Goal: Find specific page/section: Find specific page/section

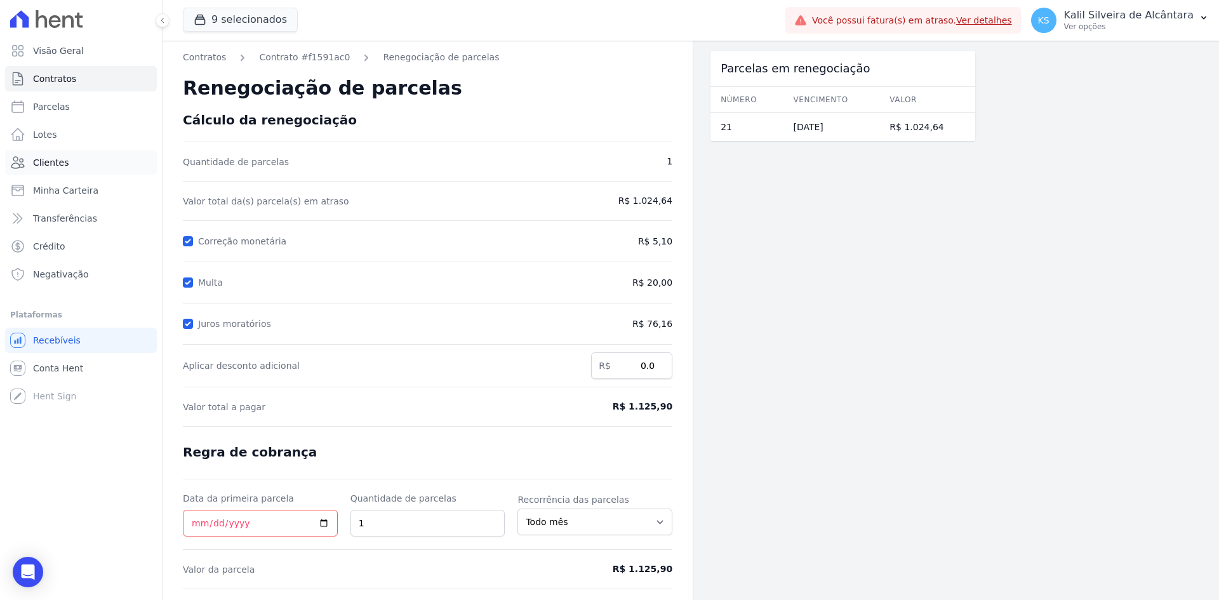
click at [84, 164] on link "Clientes" at bounding box center [81, 162] width 152 height 25
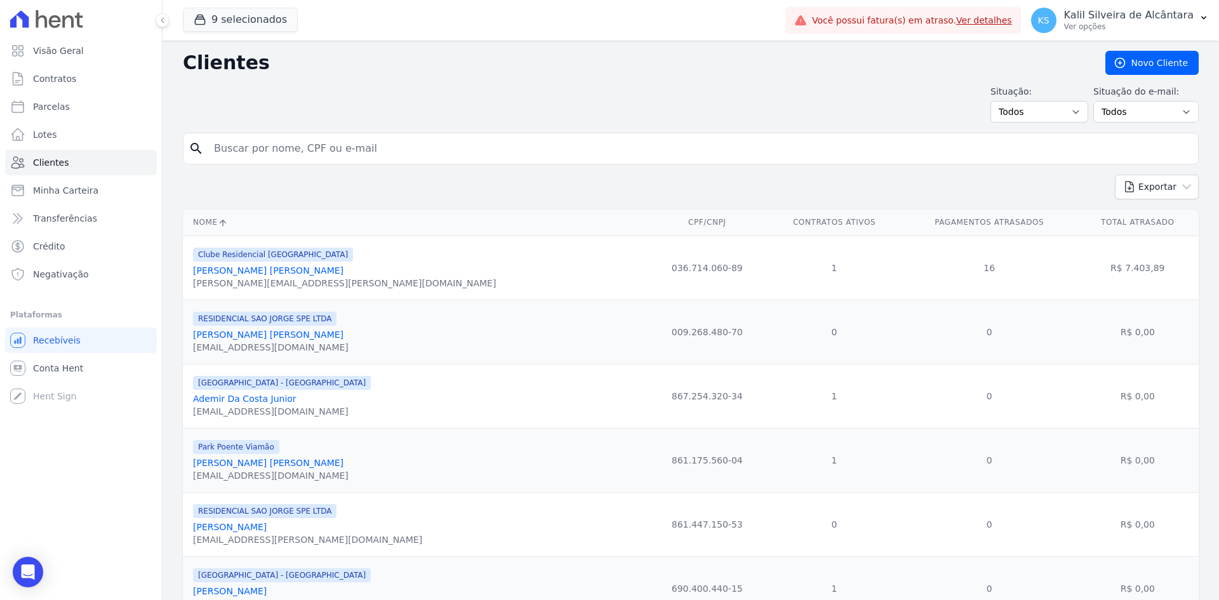
click at [349, 143] on input "search" at bounding box center [699, 148] width 987 height 25
type input "litieli"
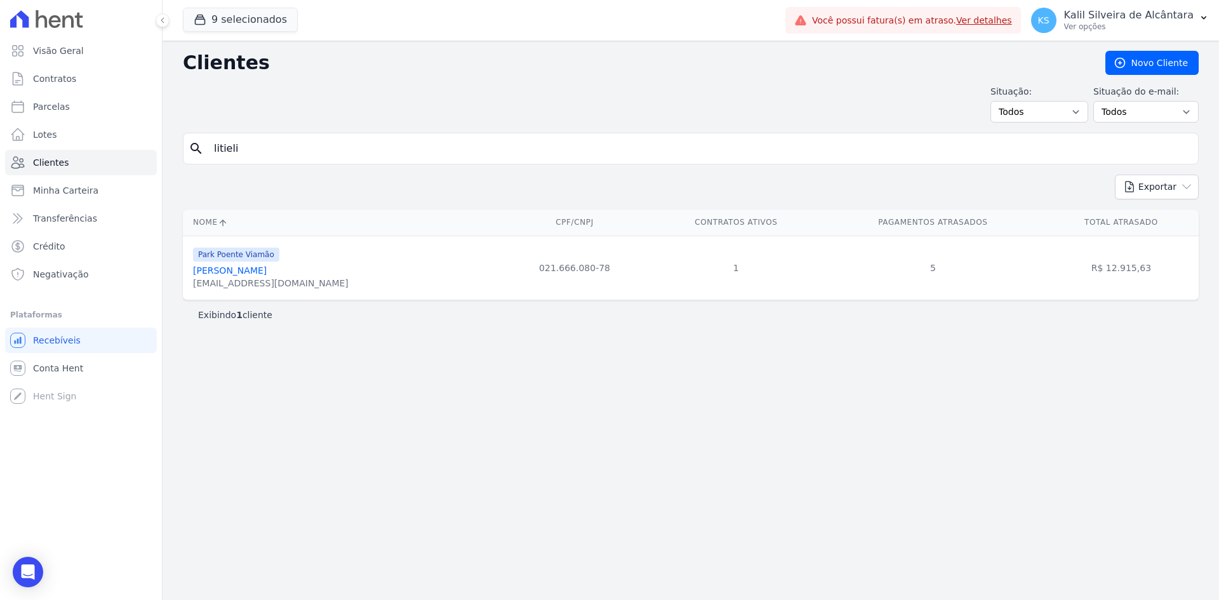
click at [262, 273] on link "[PERSON_NAME]" at bounding box center [230, 270] width 74 height 10
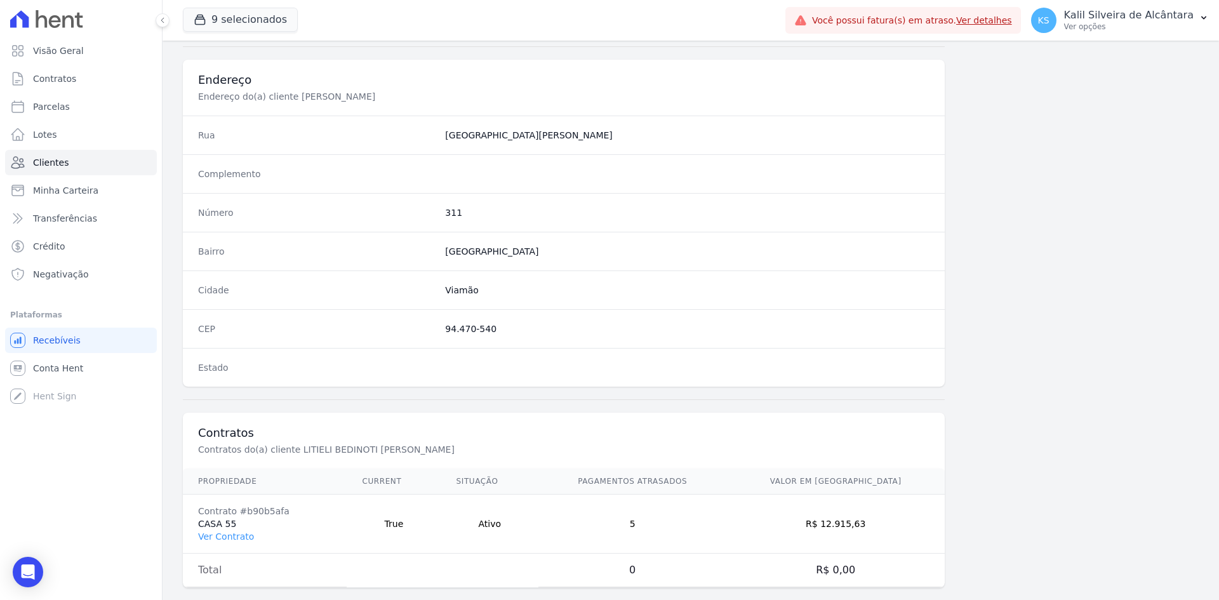
scroll to position [524, 0]
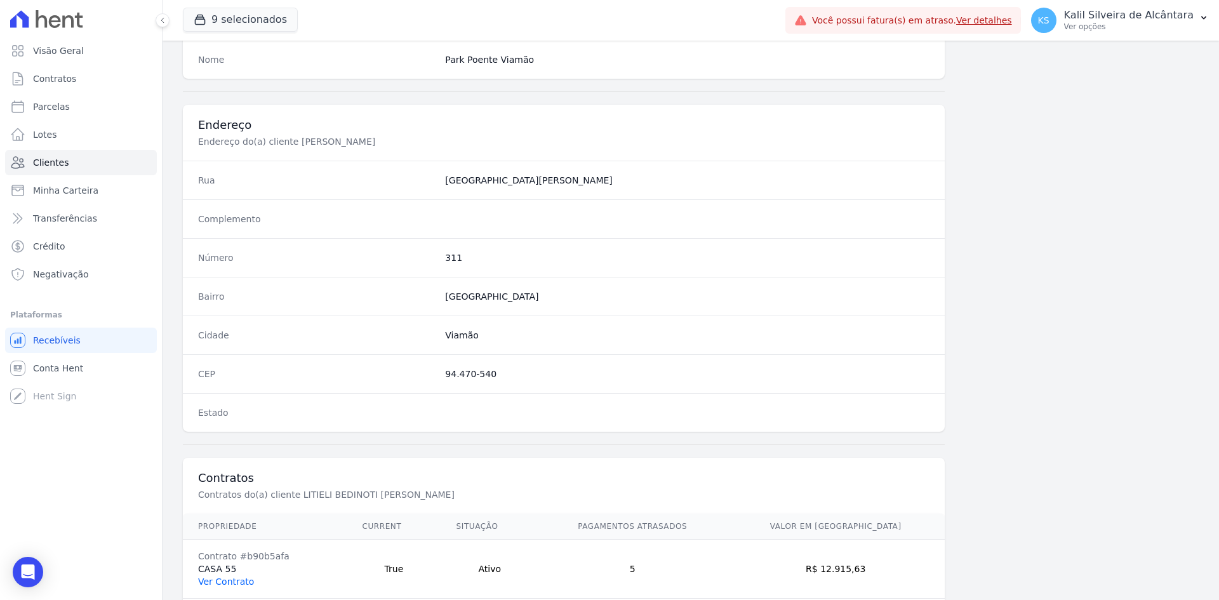
click at [225, 578] on link "Ver Contrato" at bounding box center [226, 581] width 56 height 10
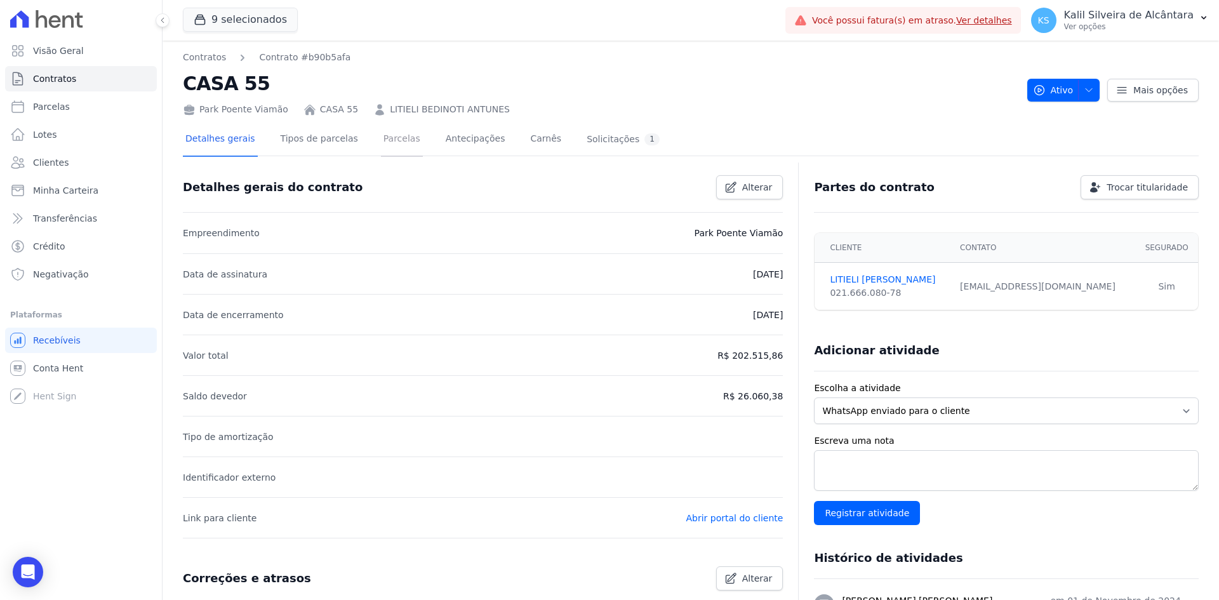
click at [384, 145] on link "Parcelas" at bounding box center [402, 140] width 42 height 34
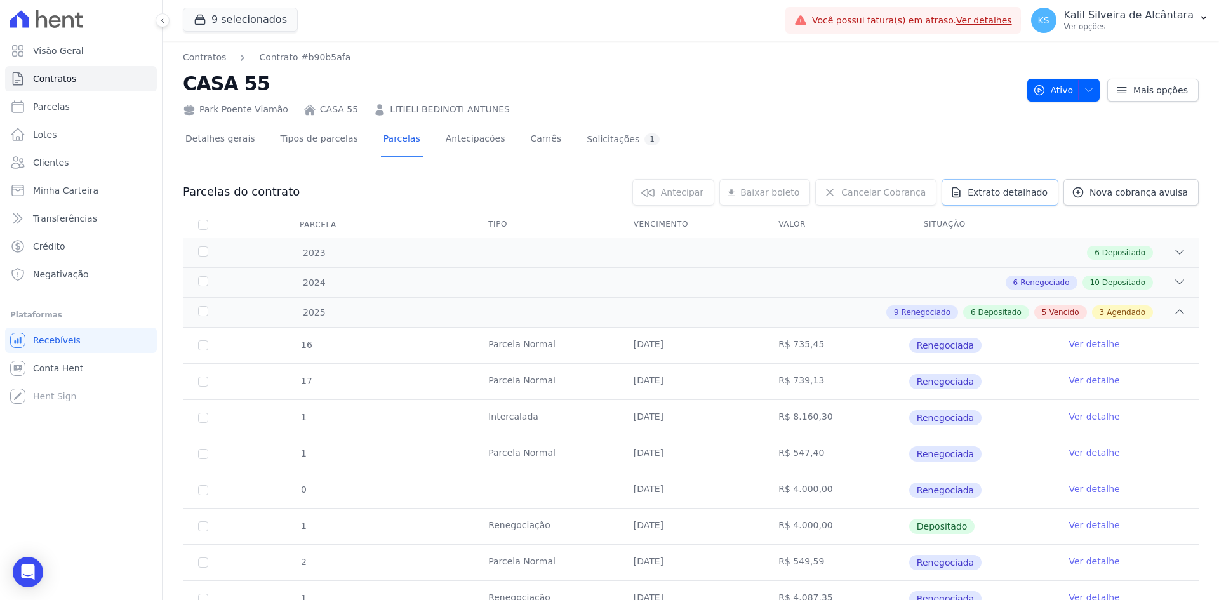
click at [1010, 196] on span "Extrato detalhado" at bounding box center [1008, 192] width 80 height 13
click at [1177, 218] on span "Exportar XLSX" at bounding box center [1174, 213] width 73 height 13
click at [100, 166] on link "Clientes" at bounding box center [81, 162] width 152 height 25
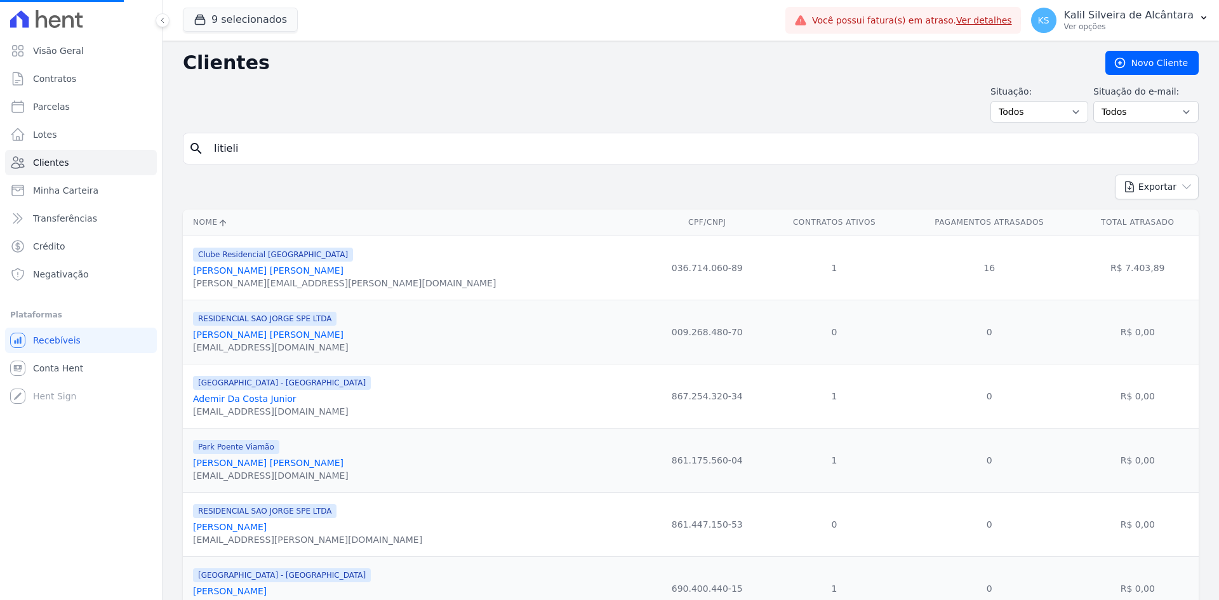
click at [269, 152] on input "litieli" at bounding box center [699, 148] width 987 height 25
click at [277, 154] on input "search" at bounding box center [699, 148] width 987 height 25
type input "[PERSON_NAME]"
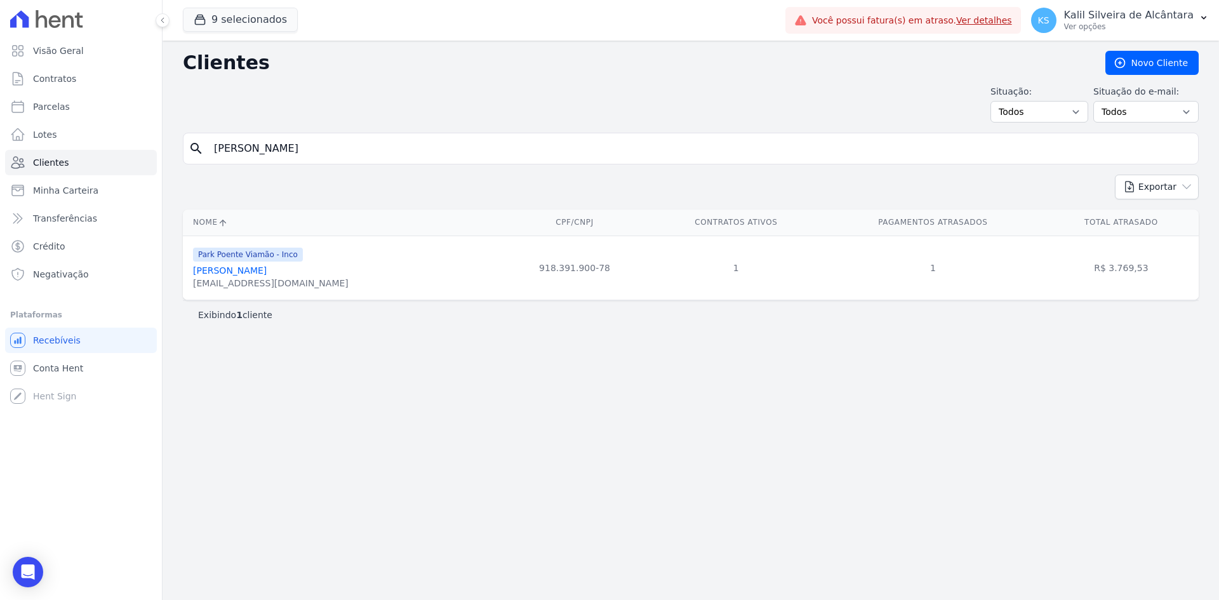
click at [267, 271] on link "[PERSON_NAME]" at bounding box center [230, 270] width 74 height 10
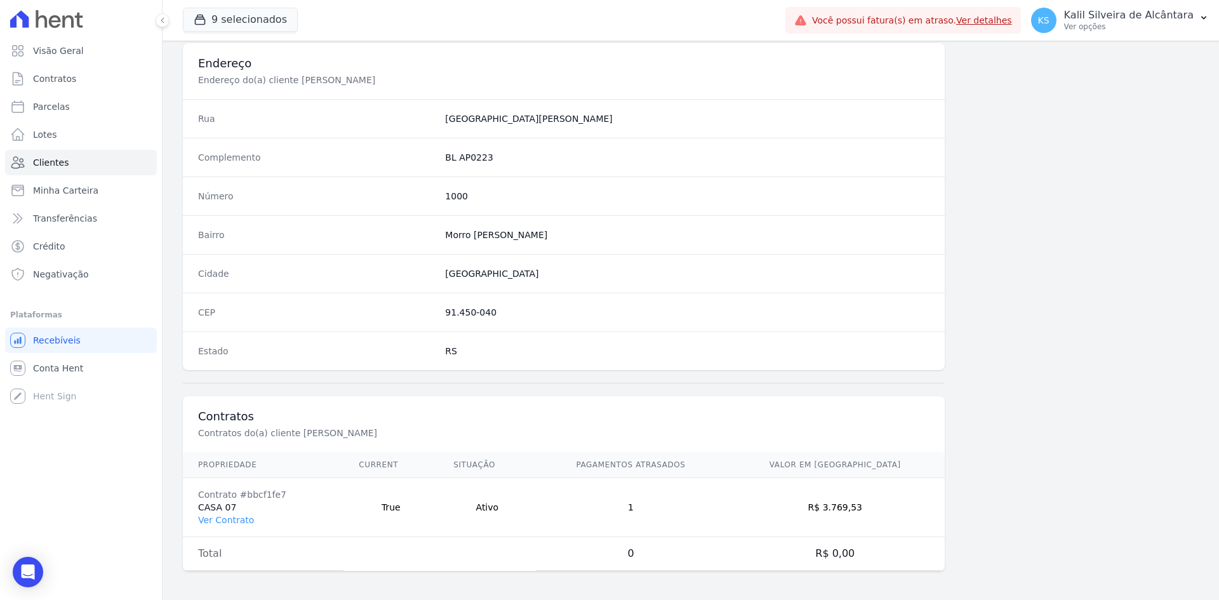
scroll to position [588, 0]
click at [229, 519] on link "Ver Contrato" at bounding box center [226, 518] width 56 height 10
